Goal: Use online tool/utility: Utilize a website feature to perform a specific function

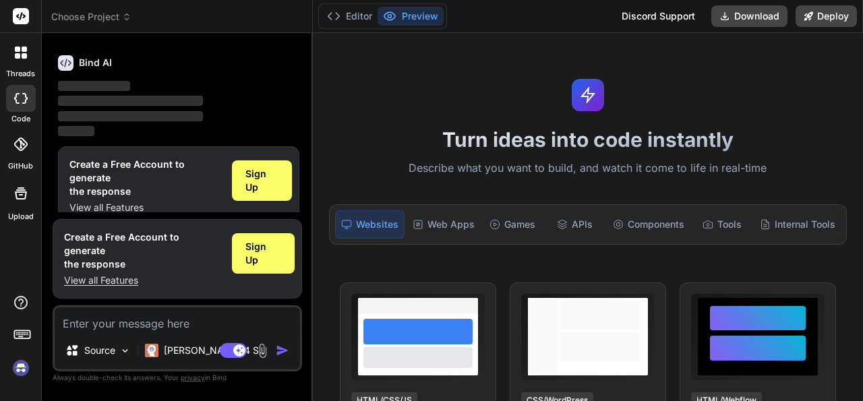
scroll to position [44, 0]
type textarea "x"
click at [452, 222] on div "Web Apps" at bounding box center [443, 224] width 73 height 28
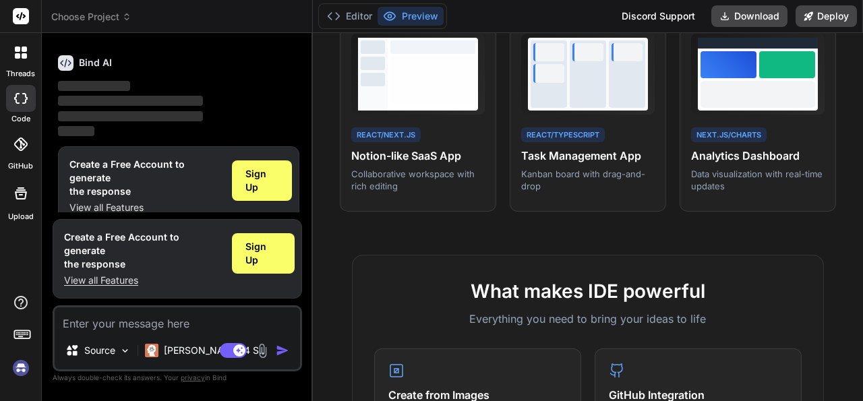
scroll to position [0, 0]
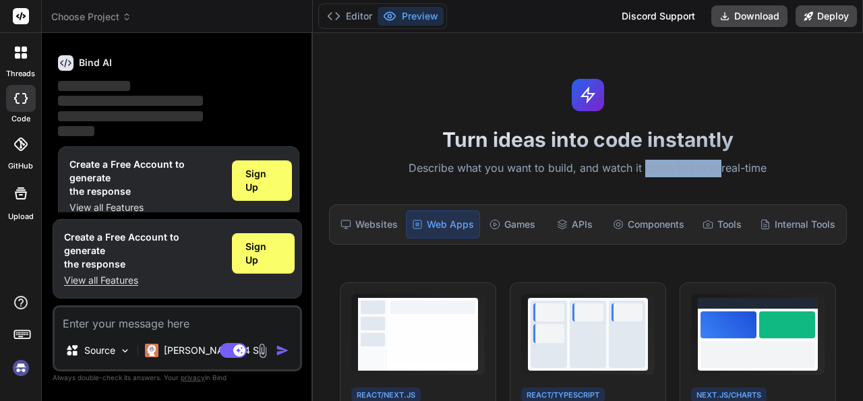
drag, startPoint x: 641, startPoint y: 163, endPoint x: 714, endPoint y: 171, distance: 73.2
click at [714, 171] on p "Describe what you want to build, and watch it come to life in real-time" at bounding box center [588, 169] width 534 height 18
click at [688, 167] on p "Describe what you want to build, and watch it come to life in real-time" at bounding box center [588, 169] width 534 height 18
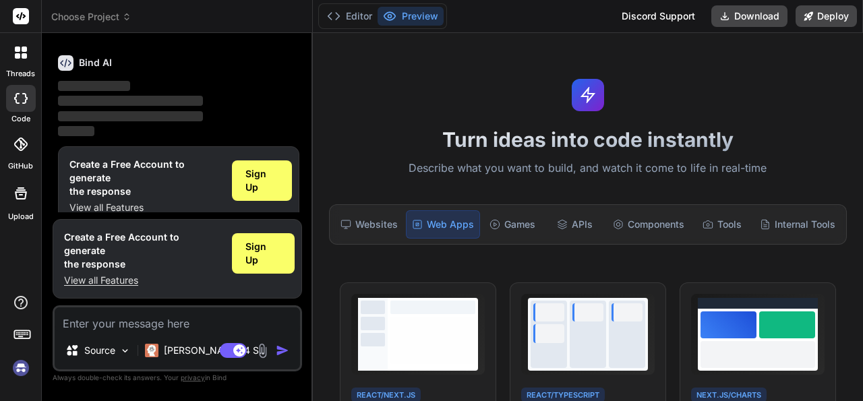
click at [611, 168] on p "Describe what you want to build, and watch it come to life in real-time" at bounding box center [588, 169] width 534 height 18
drag, startPoint x: 579, startPoint y: 171, endPoint x: 655, endPoint y: 168, distance: 76.3
click at [655, 168] on p "Describe what you want to build, and watch it come to life in real-time" at bounding box center [588, 169] width 534 height 18
click at [636, 169] on p "Describe what you want to build, and watch it come to life in real-time" at bounding box center [588, 169] width 534 height 18
click at [785, 228] on div "Internal Tools" at bounding box center [797, 224] width 86 height 28
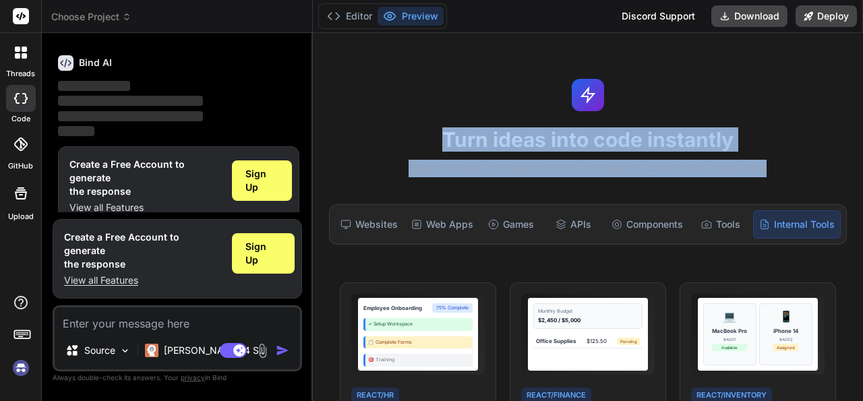
drag, startPoint x: 436, startPoint y: 134, endPoint x: 762, endPoint y: 177, distance: 328.4
click at [762, 177] on div "Turn ideas into code instantly Describe what you want to build, and watch it co…" at bounding box center [588, 217] width 550 height 368
click at [762, 177] on p "Describe what you want to build, and watch it come to life in real-time" at bounding box center [588, 169] width 534 height 18
drag, startPoint x: 764, startPoint y: 170, endPoint x: 418, endPoint y: 126, distance: 349.3
click at [418, 126] on div "Turn ideas into code instantly Describe what you want to build, and watch it co…" at bounding box center [588, 217] width 550 height 368
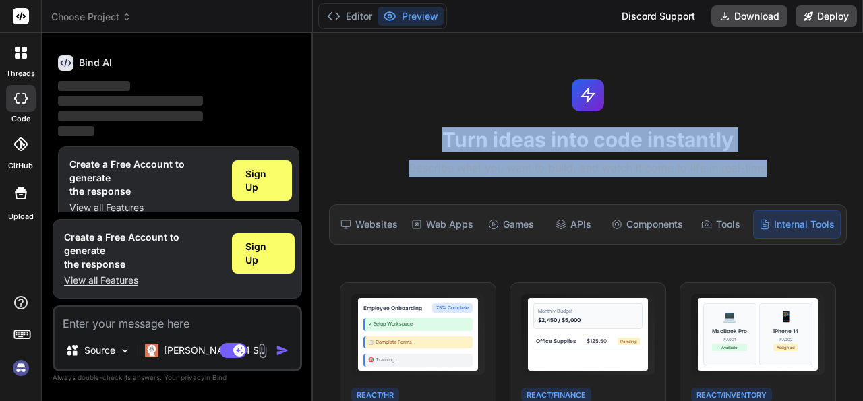
click at [476, 148] on h1 "Turn ideas into code instantly" at bounding box center [588, 139] width 534 height 24
drag, startPoint x: 443, startPoint y: 137, endPoint x: 766, endPoint y: 175, distance: 325.9
click at [766, 175] on div "Turn ideas into code instantly Describe what you want to build, and watch it co…" at bounding box center [588, 217] width 550 height 368
click at [740, 175] on p "Describe what you want to build, and watch it come to life in real-time" at bounding box center [588, 169] width 534 height 18
drag, startPoint x: 444, startPoint y: 138, endPoint x: 781, endPoint y: 178, distance: 339.5
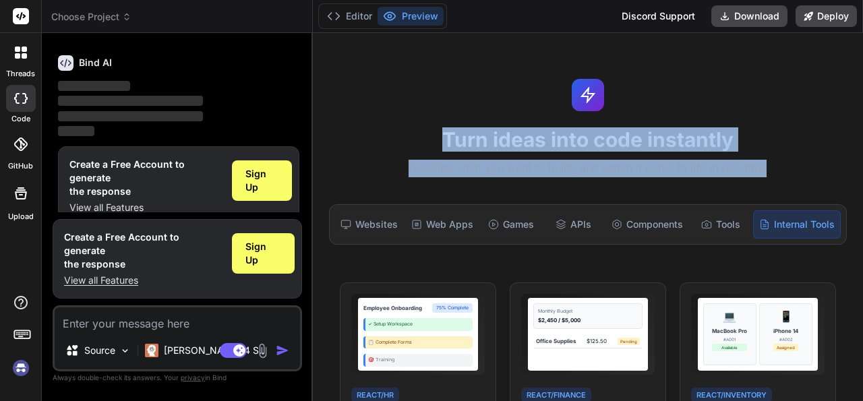
click at [781, 178] on div "Turn ideas into code instantly Describe what you want to build, and watch it co…" at bounding box center [588, 217] width 550 height 368
click at [692, 171] on p "Describe what you want to build, and watch it come to life in real-time" at bounding box center [588, 169] width 534 height 18
drag, startPoint x: 715, startPoint y: 164, endPoint x: 419, endPoint y: 127, distance: 298.2
click at [419, 127] on div "Turn ideas into code instantly Describe what you want to build, and watch it co…" at bounding box center [588, 217] width 550 height 368
click at [449, 140] on h1 "Turn ideas into code instantly" at bounding box center [588, 139] width 534 height 24
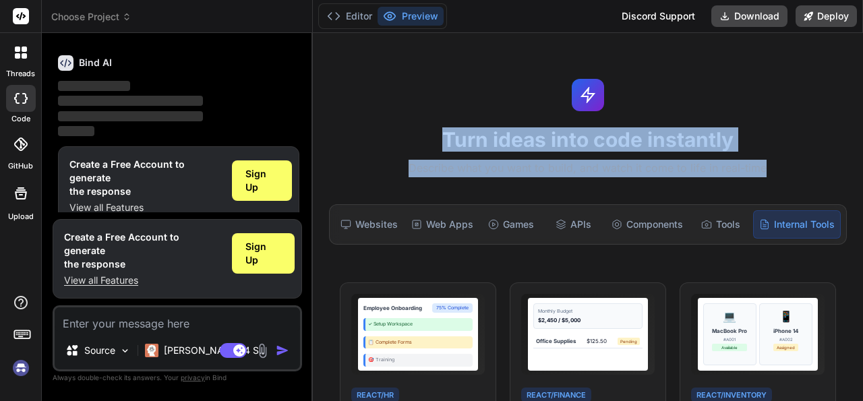
drag, startPoint x: 429, startPoint y: 135, endPoint x: 768, endPoint y: 167, distance: 340.6
click at [768, 167] on div "Turn ideas into code instantly Describe what you want to build, and watch it co…" at bounding box center [588, 217] width 550 height 368
click at [761, 168] on p "Describe what you want to build, and watch it come to life in real-time" at bounding box center [588, 169] width 534 height 18
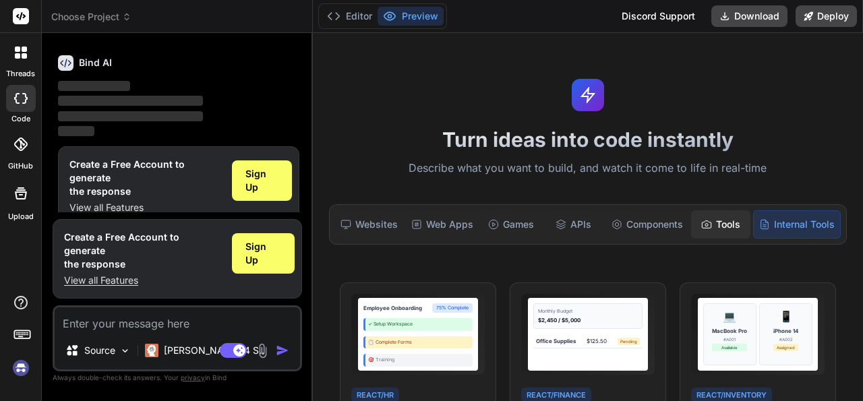
click at [719, 215] on div "Tools" at bounding box center [720, 224] width 59 height 28
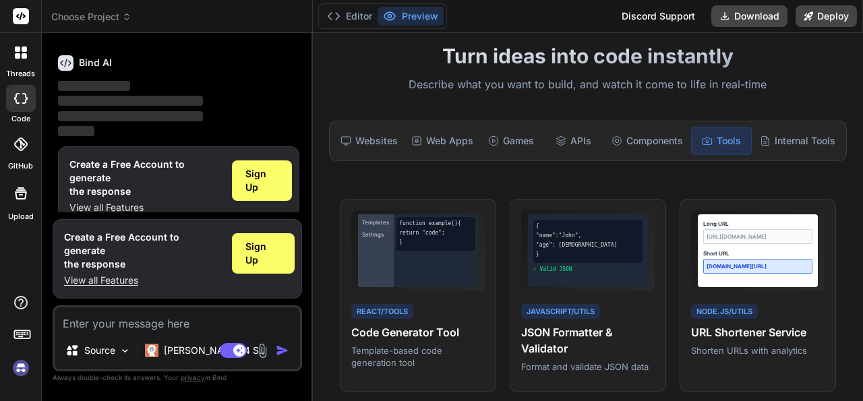
scroll to position [130, 0]
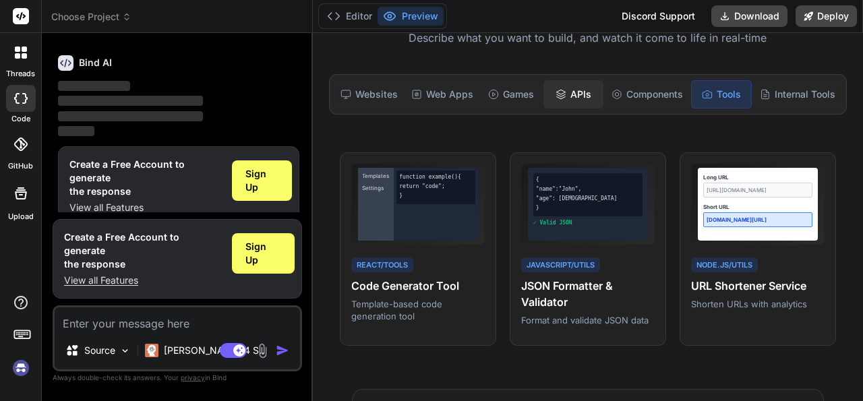
click at [572, 96] on div "APIs" at bounding box center [572, 94] width 59 height 28
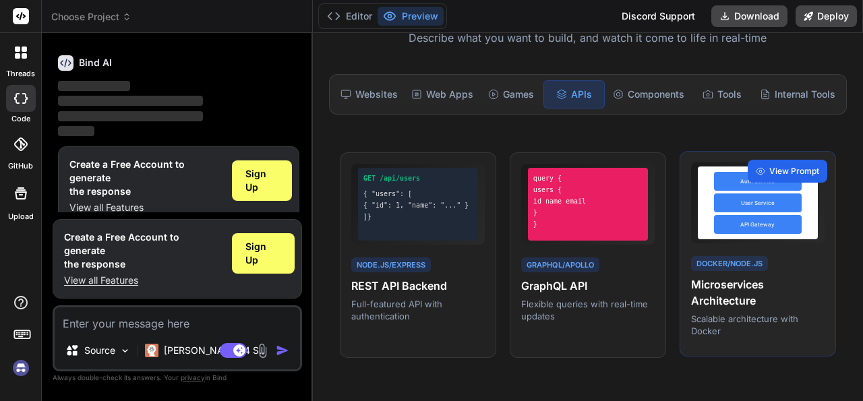
click at [769, 165] on span "View Prompt" at bounding box center [794, 171] width 50 height 12
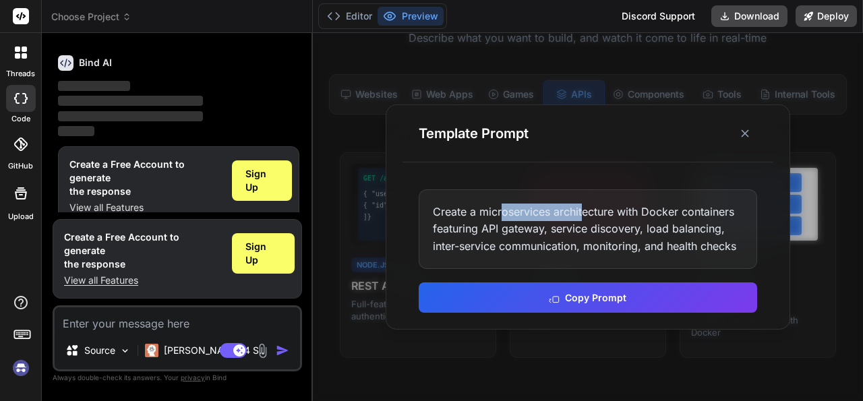
drag, startPoint x: 501, startPoint y: 214, endPoint x: 591, endPoint y: 215, distance: 90.3
click at [587, 215] on div "Create a microservices architecture with Docker containers featuring API gatewa…" at bounding box center [588, 229] width 338 height 80
click at [591, 215] on div "Create a microservices architecture with Docker containers featuring API gatewa…" at bounding box center [588, 229] width 338 height 80
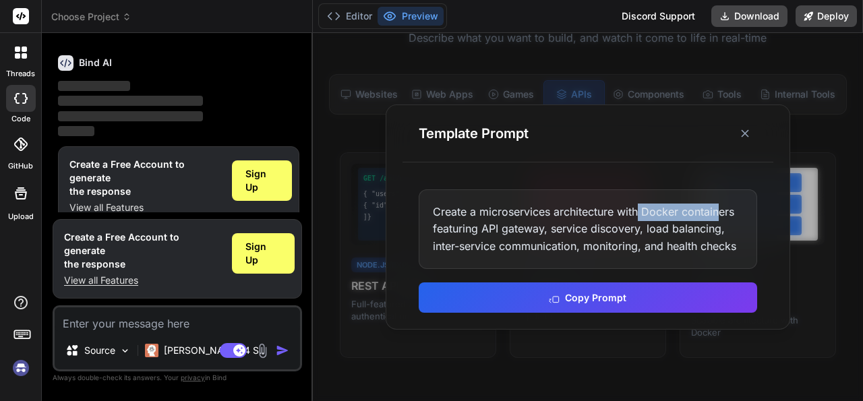
drag, startPoint x: 636, startPoint y: 208, endPoint x: 719, endPoint y: 214, distance: 83.1
click at [719, 214] on div "Create a microservices architecture with Docker containers featuring API gatewa…" at bounding box center [588, 229] width 338 height 80
drag, startPoint x: 485, startPoint y: 227, endPoint x: 537, endPoint y: 230, distance: 52.0
click at [537, 230] on div "Create a microservices architecture with Docker containers featuring API gatewa…" at bounding box center [588, 229] width 338 height 80
click at [555, 237] on div "Create a microservices architecture with Docker containers featuring API gatewa…" at bounding box center [588, 229] width 338 height 80
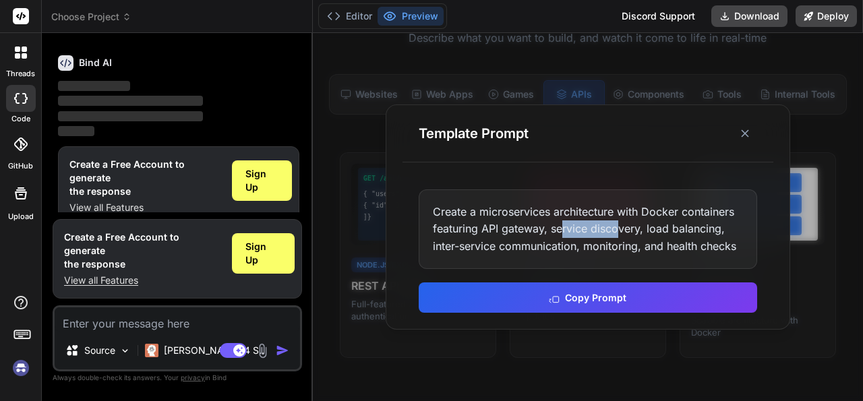
drag, startPoint x: 560, startPoint y: 226, endPoint x: 615, endPoint y: 223, distance: 56.0
click at [615, 223] on div "Create a microservices architecture with Docker containers featuring API gatewa…" at bounding box center [588, 229] width 338 height 80
click at [684, 229] on div "Create a microservices architecture with Docker containers featuring API gatewa…" at bounding box center [588, 229] width 338 height 80
click at [748, 137] on icon at bounding box center [744, 133] width 13 height 13
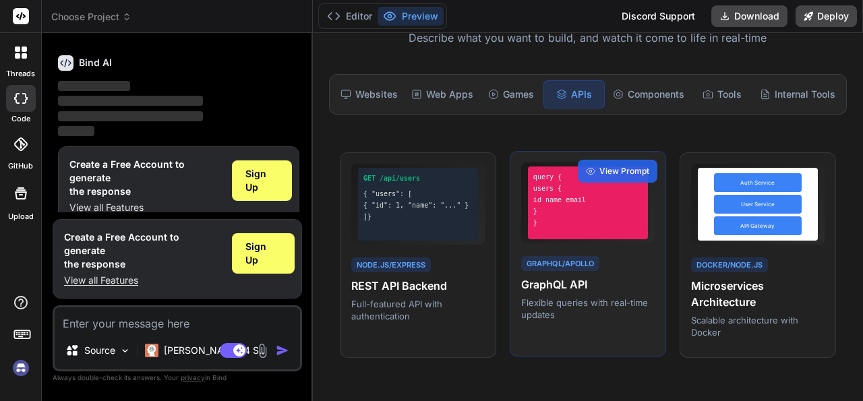
scroll to position [0, 0]
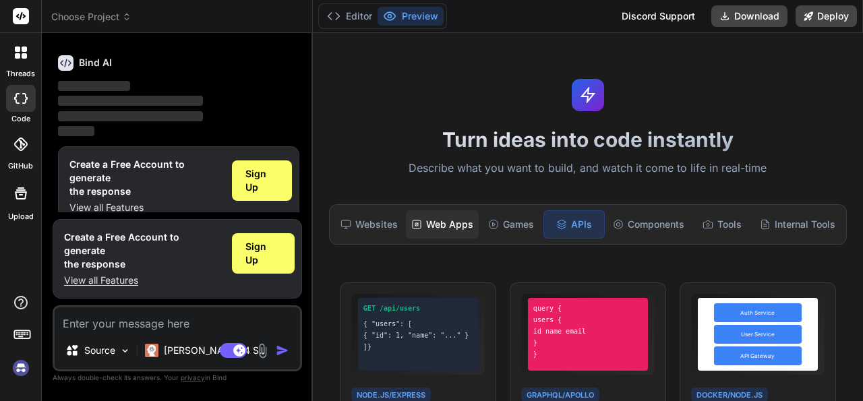
click at [450, 220] on div "Web Apps" at bounding box center [442, 224] width 73 height 28
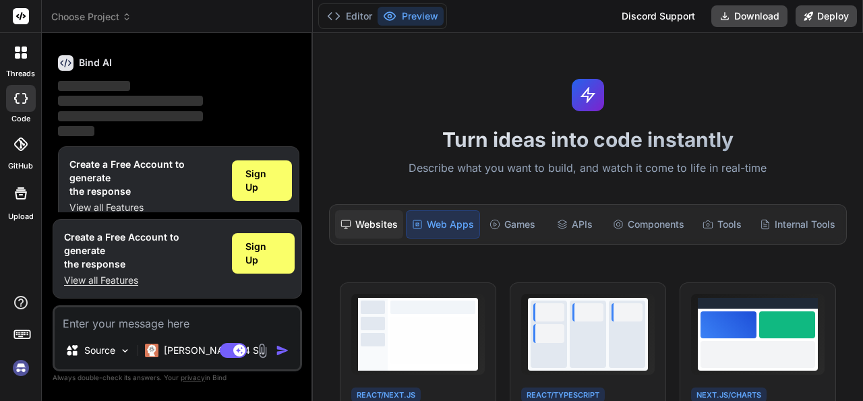
click at [377, 222] on div "Websites" at bounding box center [369, 224] width 68 height 28
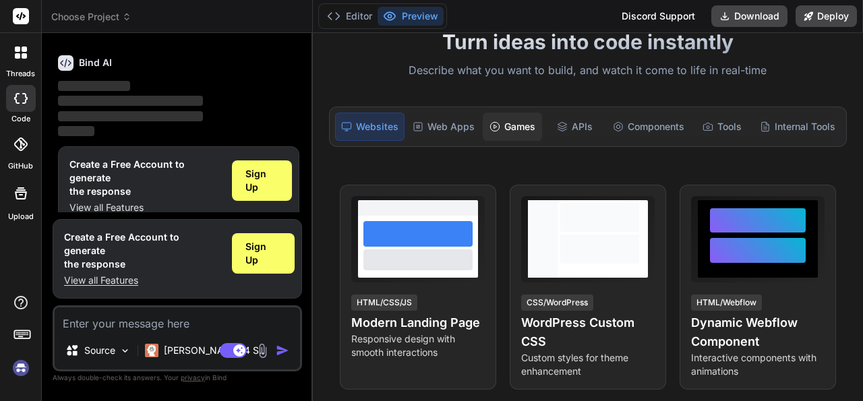
scroll to position [130, 0]
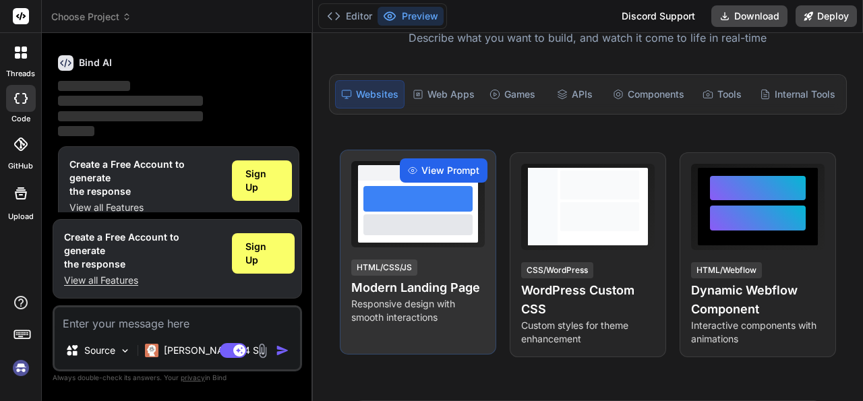
click at [431, 171] on span "View Prompt" at bounding box center [450, 170] width 58 height 13
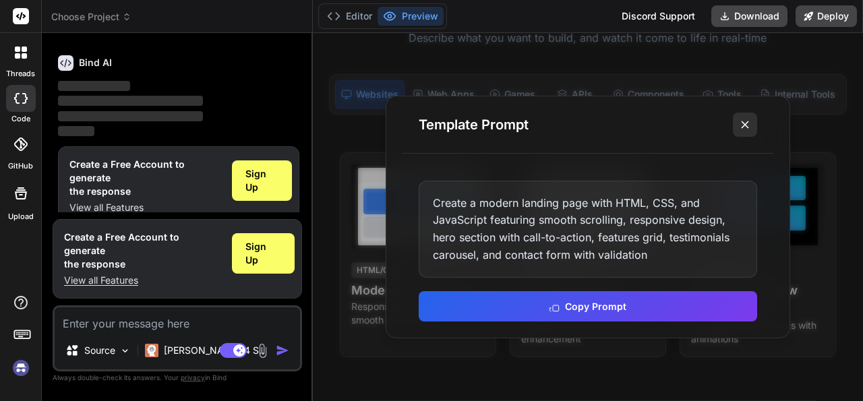
click at [747, 114] on button at bounding box center [745, 125] width 24 height 24
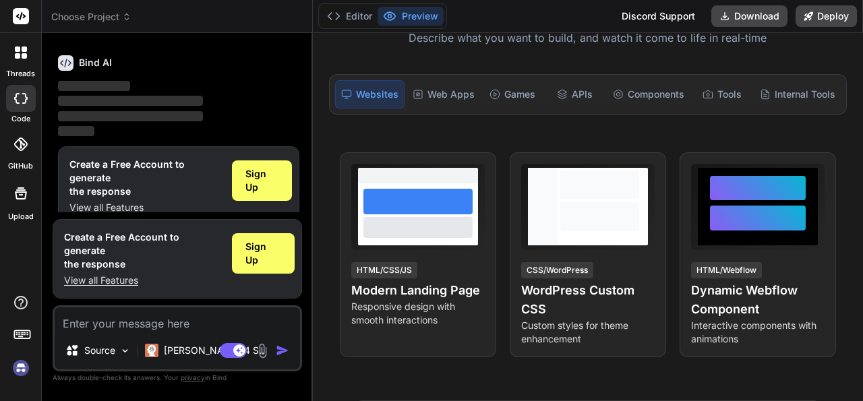
click at [497, 256] on div "View Prompt HTML/CSS/JS Modern Landing Page Responsive design with smooth inter…" at bounding box center [588, 254] width 496 height 205
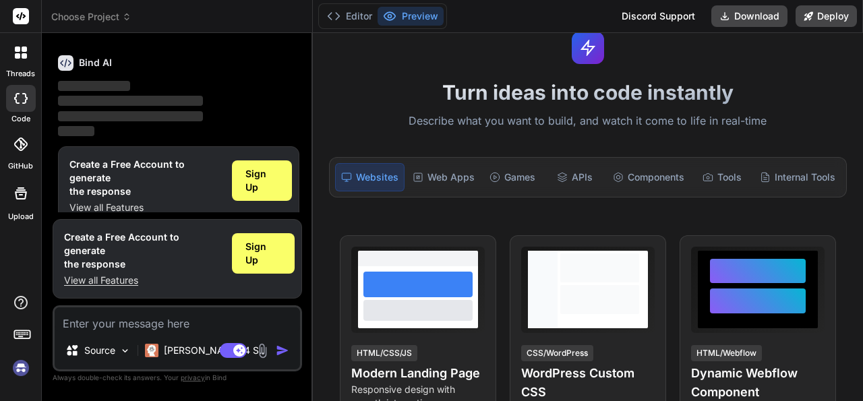
scroll to position [0, 0]
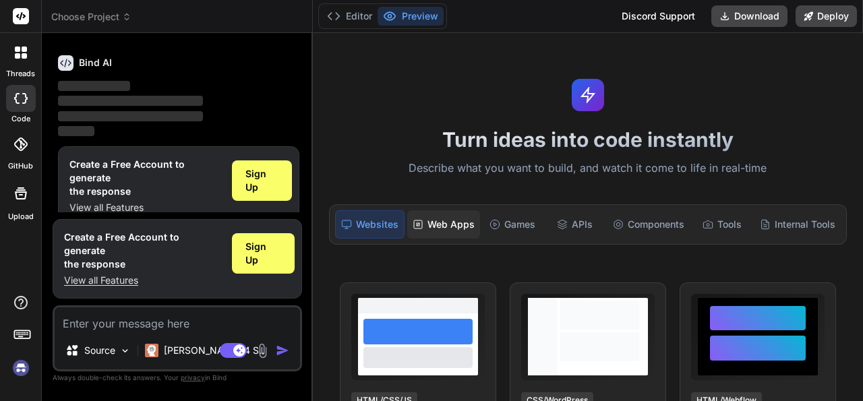
click at [453, 224] on div "Web Apps" at bounding box center [443, 224] width 73 height 28
